Goal: Task Accomplishment & Management: Use online tool/utility

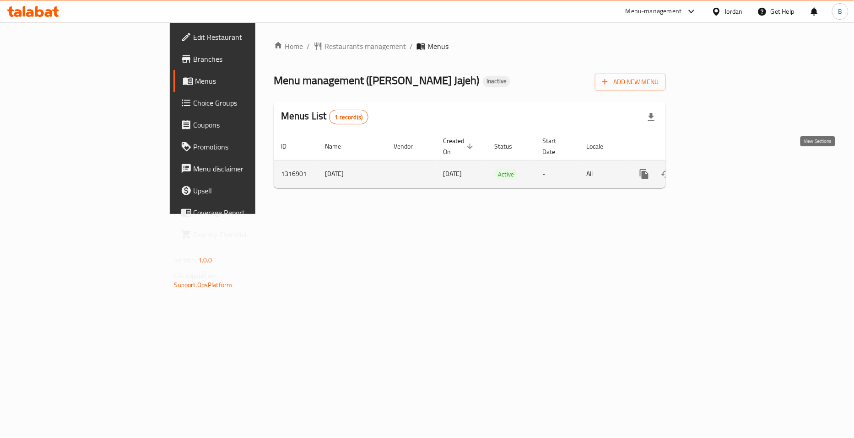
click at [715, 169] on icon "enhanced table" at bounding box center [709, 174] width 11 height 11
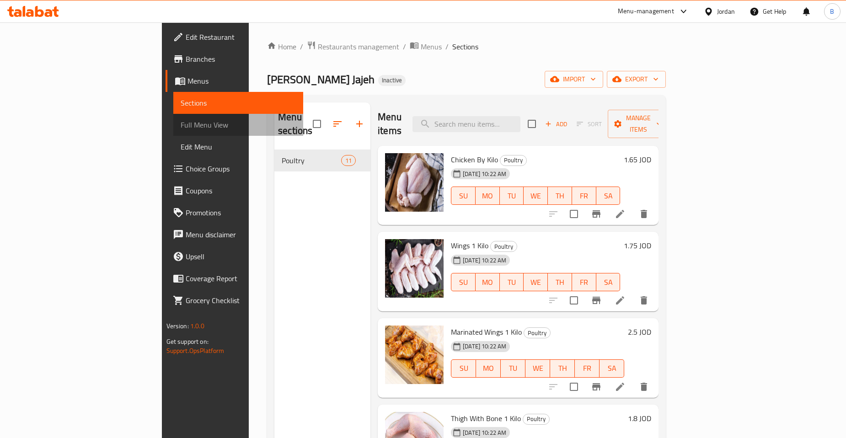
click at [181, 124] on span "Full Menu View" at bounding box center [238, 124] width 115 height 11
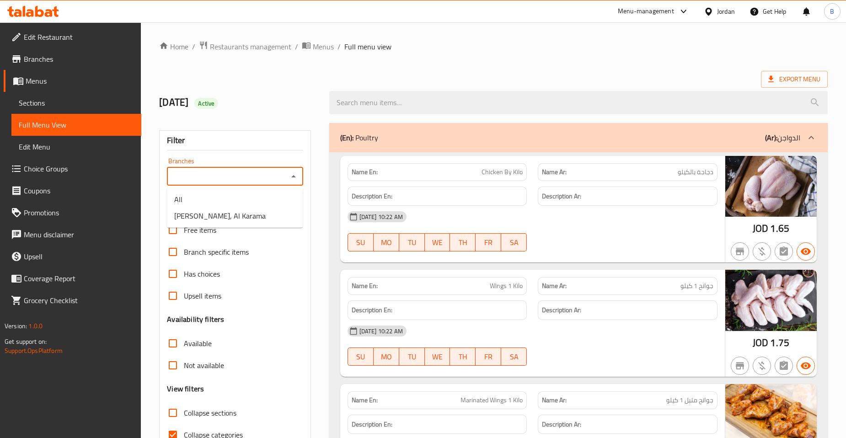
click at [279, 176] on input "Branches" at bounding box center [227, 176] width 115 height 13
drag, startPoint x: 251, startPoint y: 218, endPoint x: 257, endPoint y: 224, distance: 8.7
click at [252, 221] on span "[PERSON_NAME], Al Karama" at bounding box center [219, 215] width 91 height 11
type input "[PERSON_NAME], Al Karama"
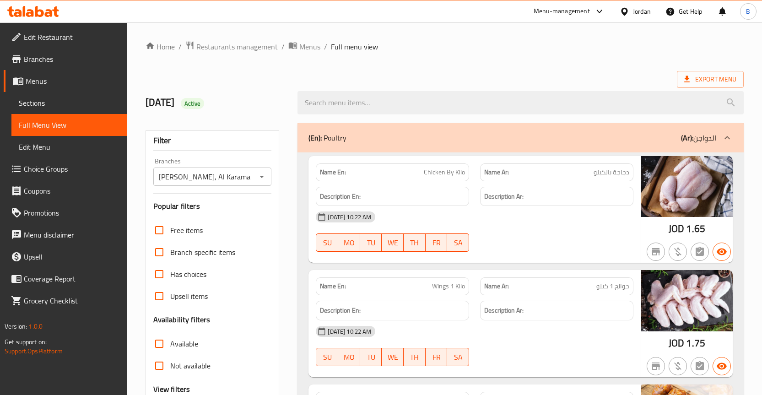
drag, startPoint x: 823, startPoint y: 0, endPoint x: 445, endPoint y: 76, distance: 385.8
click at [445, 76] on div "Export Menu" at bounding box center [444, 79] width 598 height 17
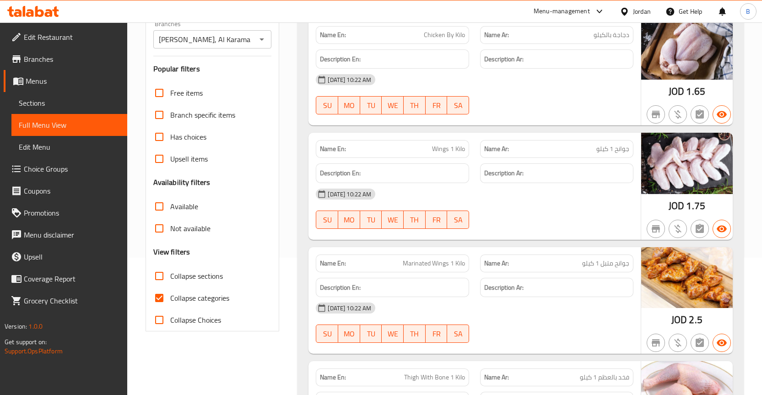
scroll to position [183, 0]
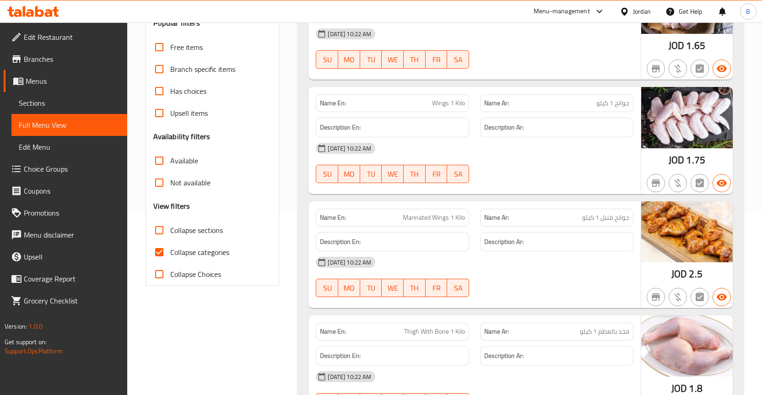
click at [597, 252] on div "[DATE] 10:22 AM" at bounding box center [474, 262] width 328 height 22
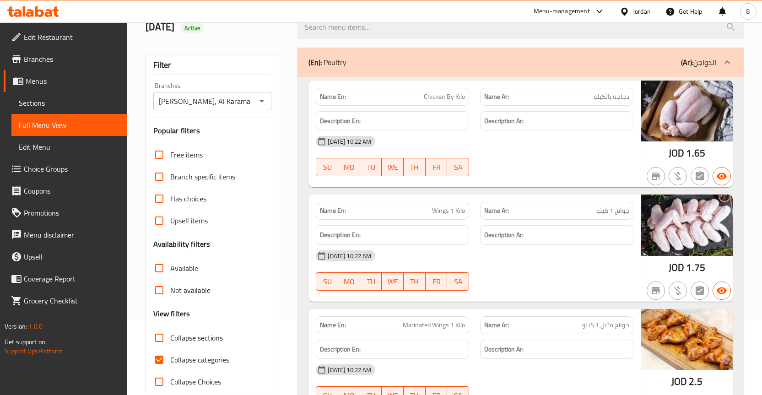
scroll to position [91, 0]
